Goal: Task Accomplishment & Management: Use online tool/utility

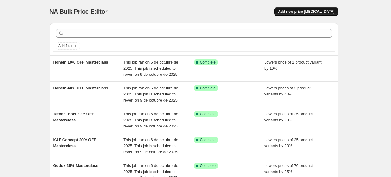
click at [317, 12] on span "Add new price [MEDICAL_DATA]" at bounding box center [306, 11] width 57 height 5
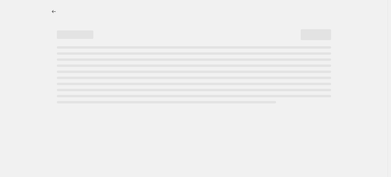
select select "percentage"
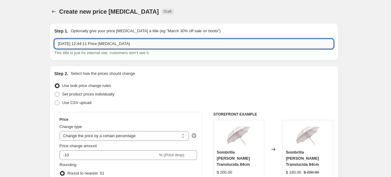
click at [149, 43] on input "7 oct 2025, 12:44:11 Price change job" at bounding box center [193, 44] width 279 height 10
paste input "SEL100M28GMQSYX"
type input "PREVENTA SONY SEL100M28GMQSYX"
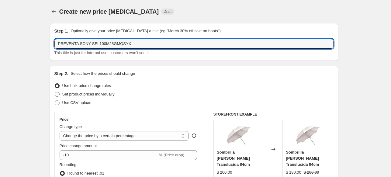
click at [82, 91] on label "Set product prices individually" at bounding box center [84, 94] width 60 height 9
click at [55, 92] on input "Set product prices individually" at bounding box center [55, 92] width 0 height 0
radio input "true"
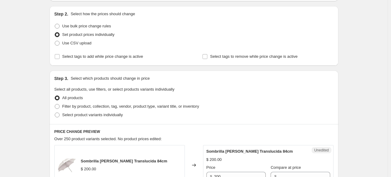
scroll to position [60, 0]
click at [80, 116] on span "Select product variants individually" at bounding box center [92, 114] width 60 height 5
click at [55, 112] on input "Select product variants individually" at bounding box center [55, 112] width 0 height 0
radio input "true"
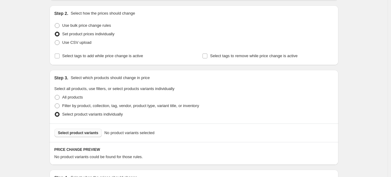
click at [81, 132] on span "Select product variants" at bounding box center [78, 132] width 40 height 5
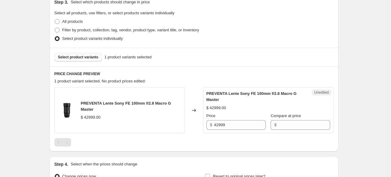
scroll to position [136, 0]
click at [239, 130] on div "Unedited PREVENTA Lente Sony FE 100mm f/2.8 Macro G Master $ 42999.00 Price $ 4…" at bounding box center [268, 110] width 130 height 46
click at [236, 127] on input "42999" at bounding box center [240, 125] width 52 height 10
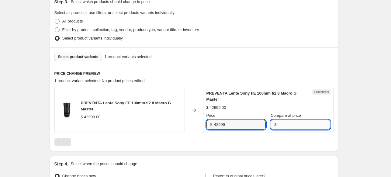
click at [287, 124] on input "Compare at price" at bounding box center [304, 125] width 52 height 10
paste input "42999"
type input "42999"
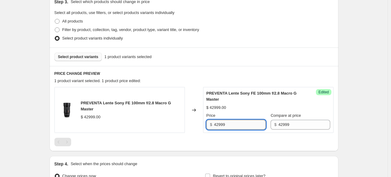
click at [249, 123] on input "42999" at bounding box center [240, 125] width 52 height 10
type input "27999"
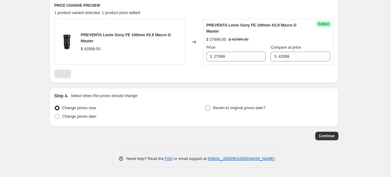
click at [215, 109] on span "Revert to original prices later?" at bounding box center [239, 107] width 53 height 5
click at [210, 109] on input "Revert to original prices later?" at bounding box center [207, 107] width 5 height 5
checkbox input "true"
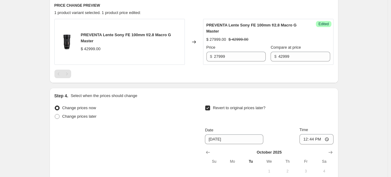
scroll to position [270, 0]
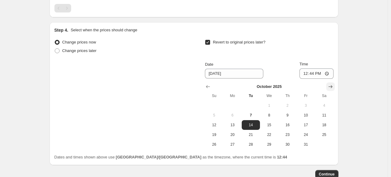
click at [332, 85] on icon "Show next month, November 2025" at bounding box center [330, 86] width 4 height 3
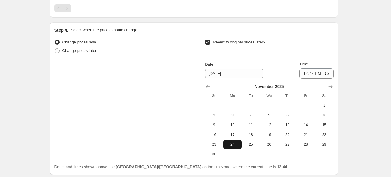
click at [238, 145] on span "24" at bounding box center [232, 144] width 13 height 5
type input "11/24/2025"
click at [303, 75] on input "12:44" at bounding box center [316, 73] width 34 height 10
type input "23:59"
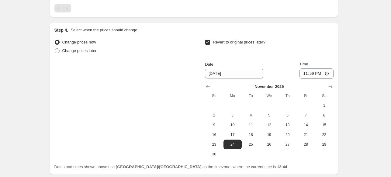
scroll to position [318, 0]
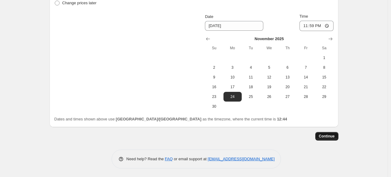
click at [334, 133] on button "Continue" at bounding box center [326, 136] width 23 height 9
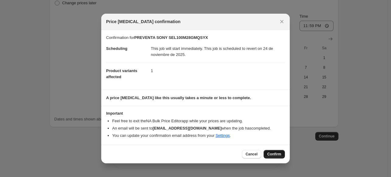
click at [278, 156] on span "Confirm" at bounding box center [274, 154] width 14 height 5
